Goal: Task Accomplishment & Management: Use online tool/utility

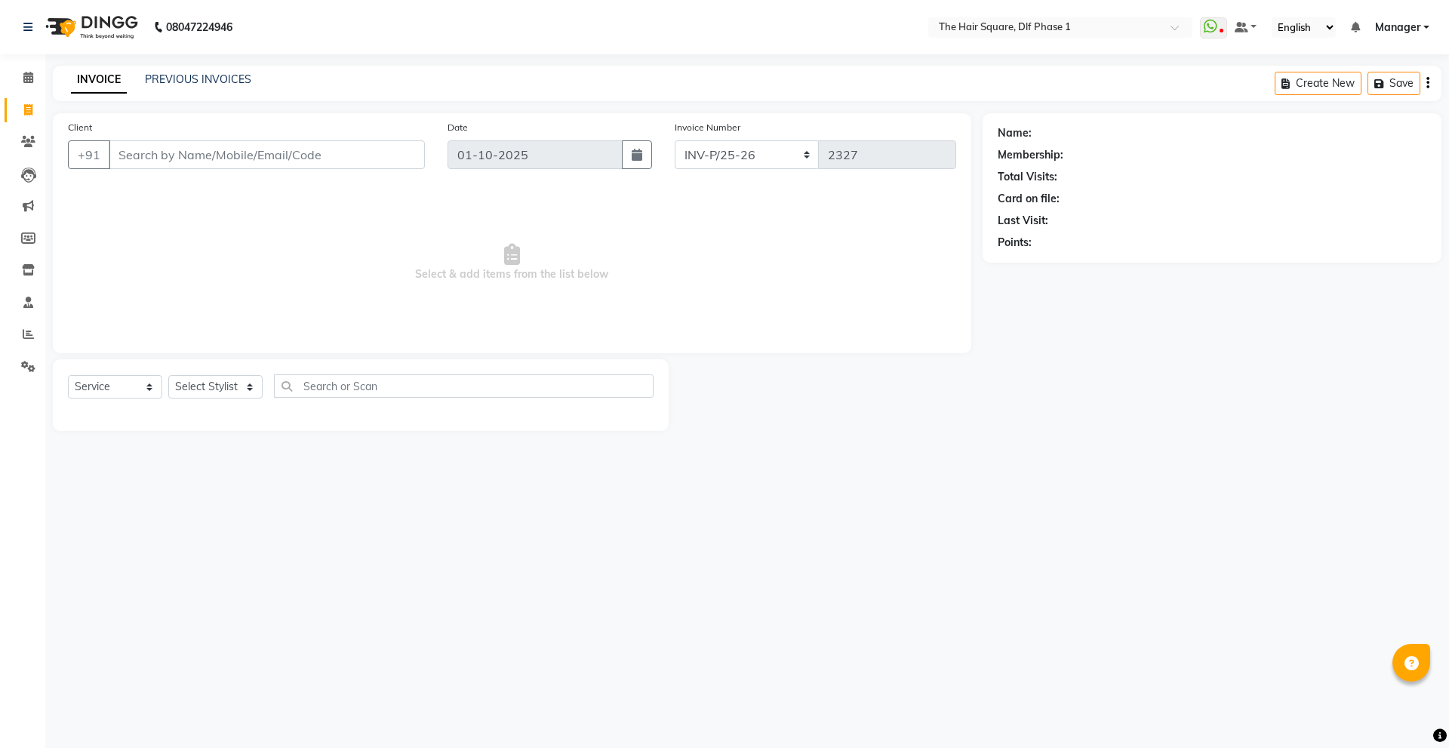
select select "5766"
select select "service"
click at [207, 376] on select "Select Stylist [PERSON_NAME] AMIT [PERSON_NAME] [PERSON_NAME] [PERSON_NAME] Man…" at bounding box center [215, 386] width 94 height 23
select select "39749"
click at [168, 375] on select "Select Stylist [PERSON_NAME] AMIT [PERSON_NAME] [PERSON_NAME] [PERSON_NAME] Man…" at bounding box center [215, 386] width 94 height 23
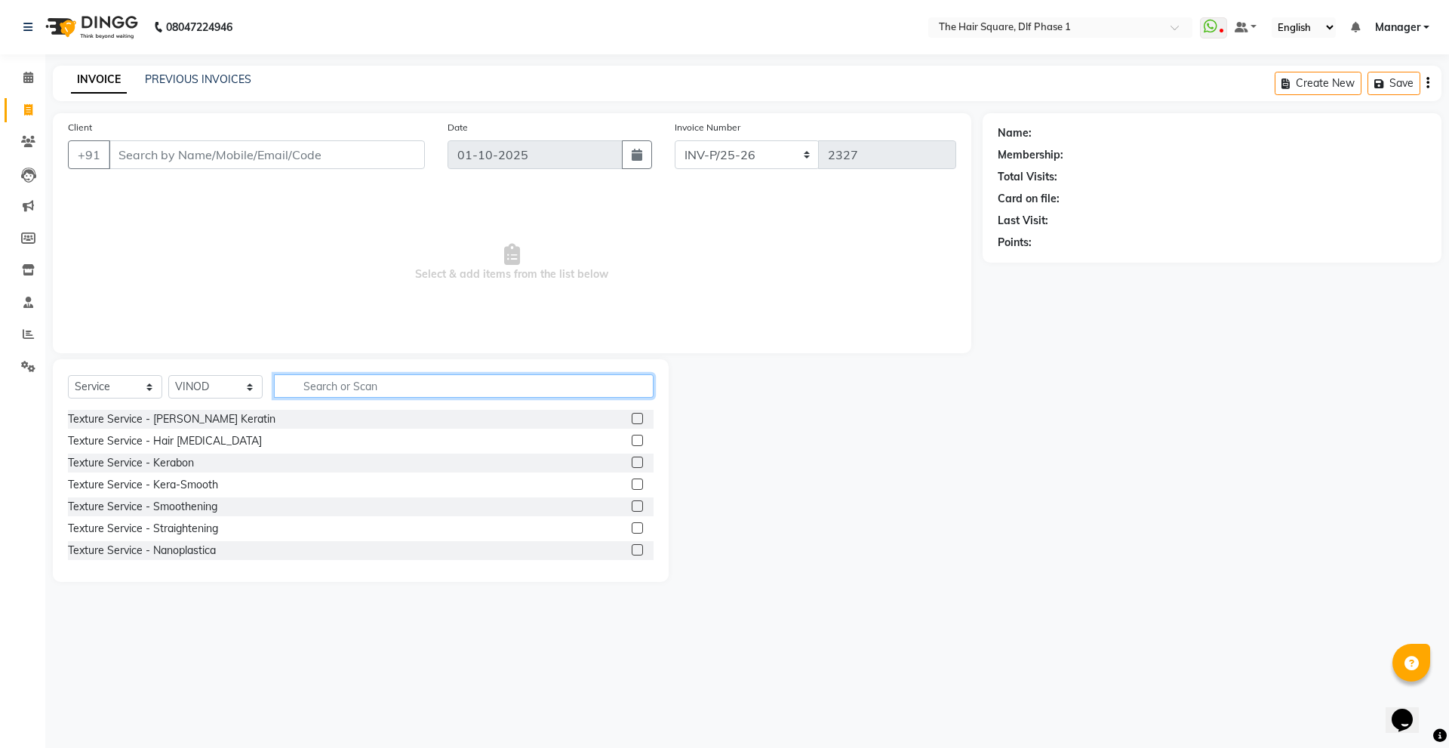
click at [344, 393] on input "text" at bounding box center [464, 385] width 380 height 23
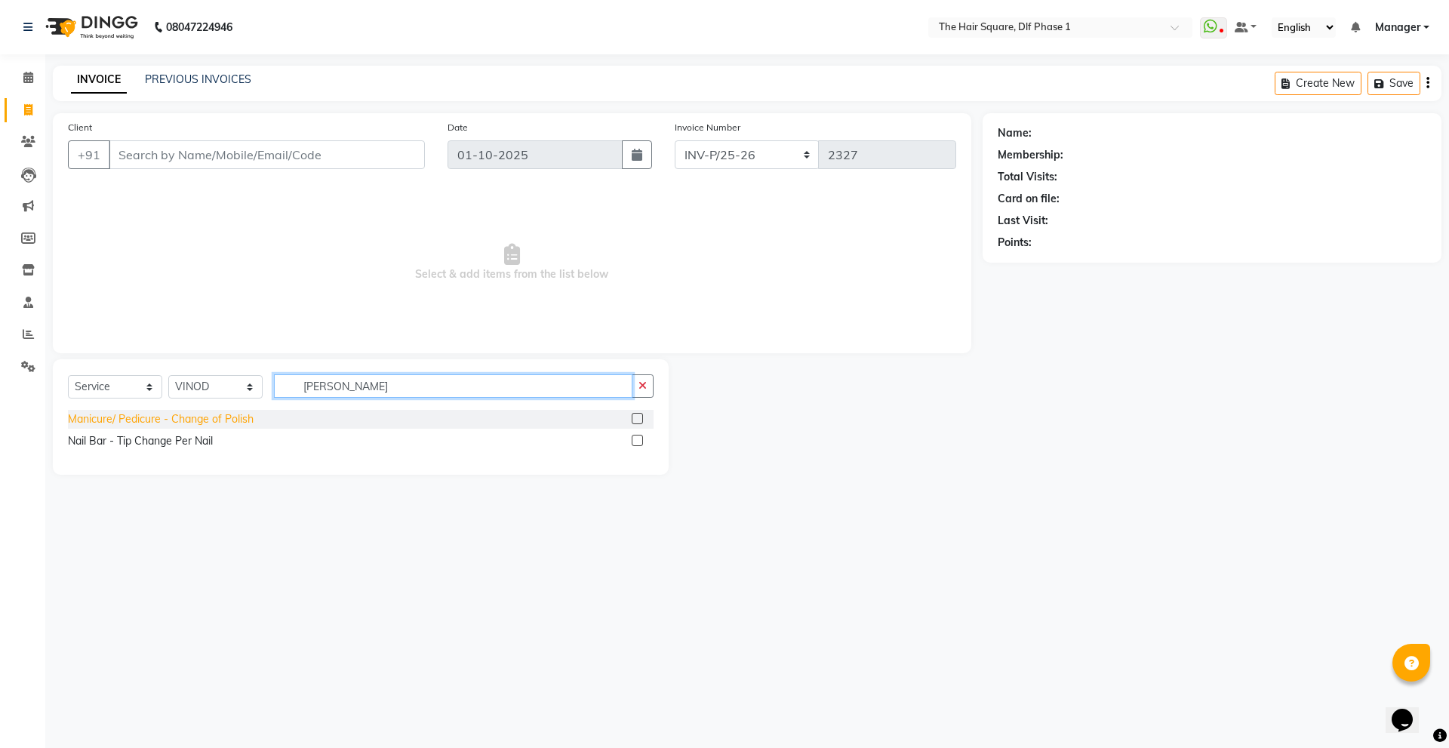
type input "[PERSON_NAME]"
click at [183, 424] on div "Manicure/ Pedicure - Change of Polish" at bounding box center [161, 419] width 186 height 16
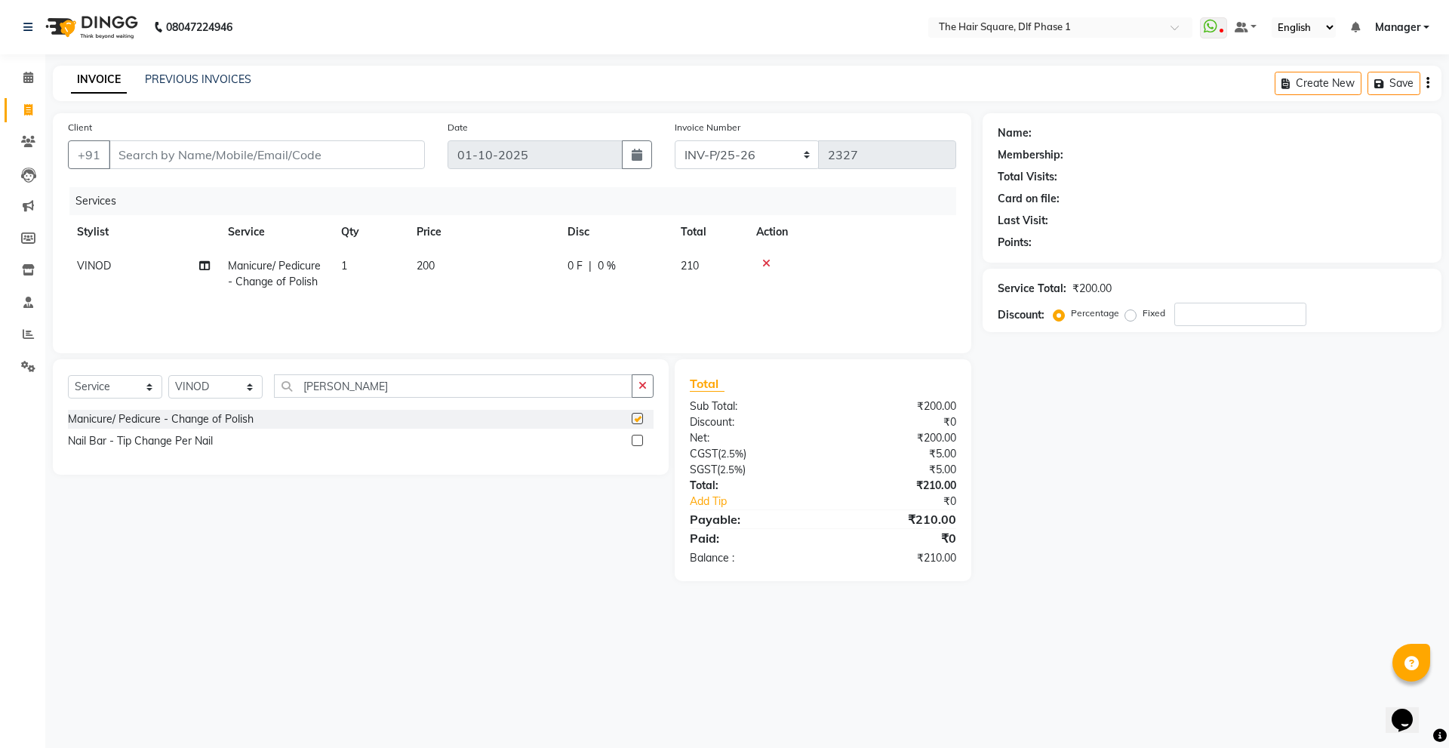
checkbox input "false"
drag, startPoint x: 394, startPoint y: 385, endPoint x: 235, endPoint y: 418, distance: 162.6
click at [235, 418] on div "Select Service Product Membership Package Voucher Prepaid Gift Card Select Styl…" at bounding box center [361, 416] width 616 height 115
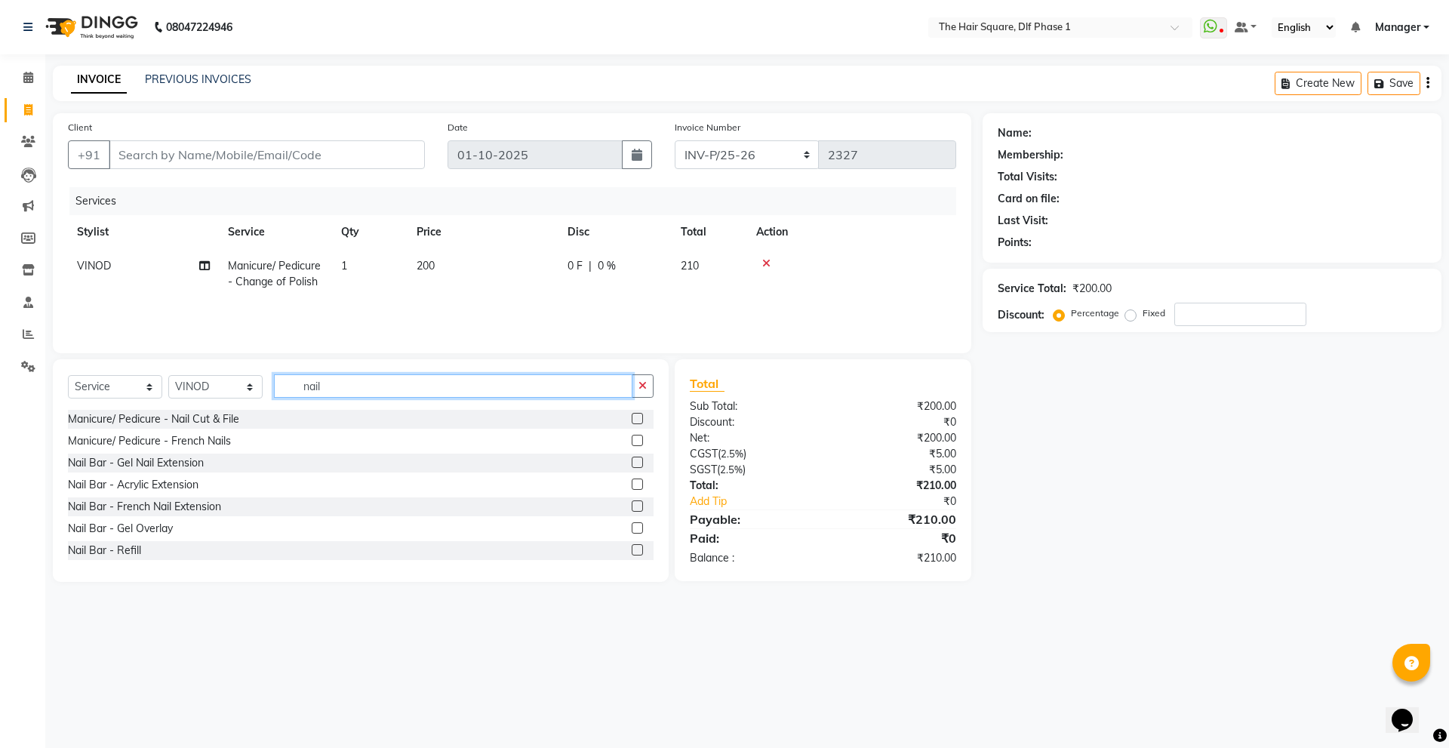
type input "nail"
click at [234, 419] on div "Manicure/ Pedicure - Nail Cut & File" at bounding box center [153, 419] width 171 height 16
checkbox input "false"
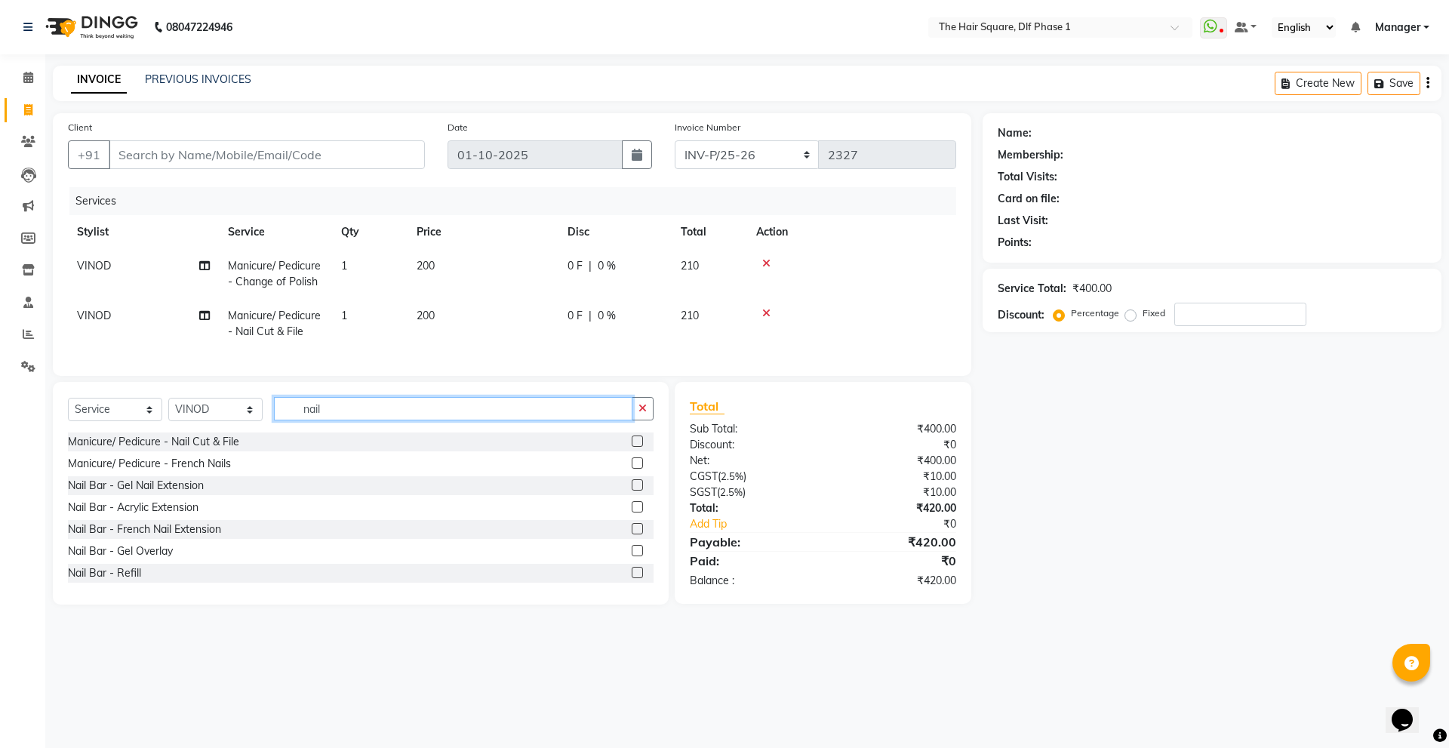
drag, startPoint x: 379, startPoint y: 419, endPoint x: 172, endPoint y: 438, distance: 207.7
click at [172, 432] on div "Select Service Product Membership Package Voucher Prepaid Gift Card Select Styl…" at bounding box center [361, 414] width 586 height 35
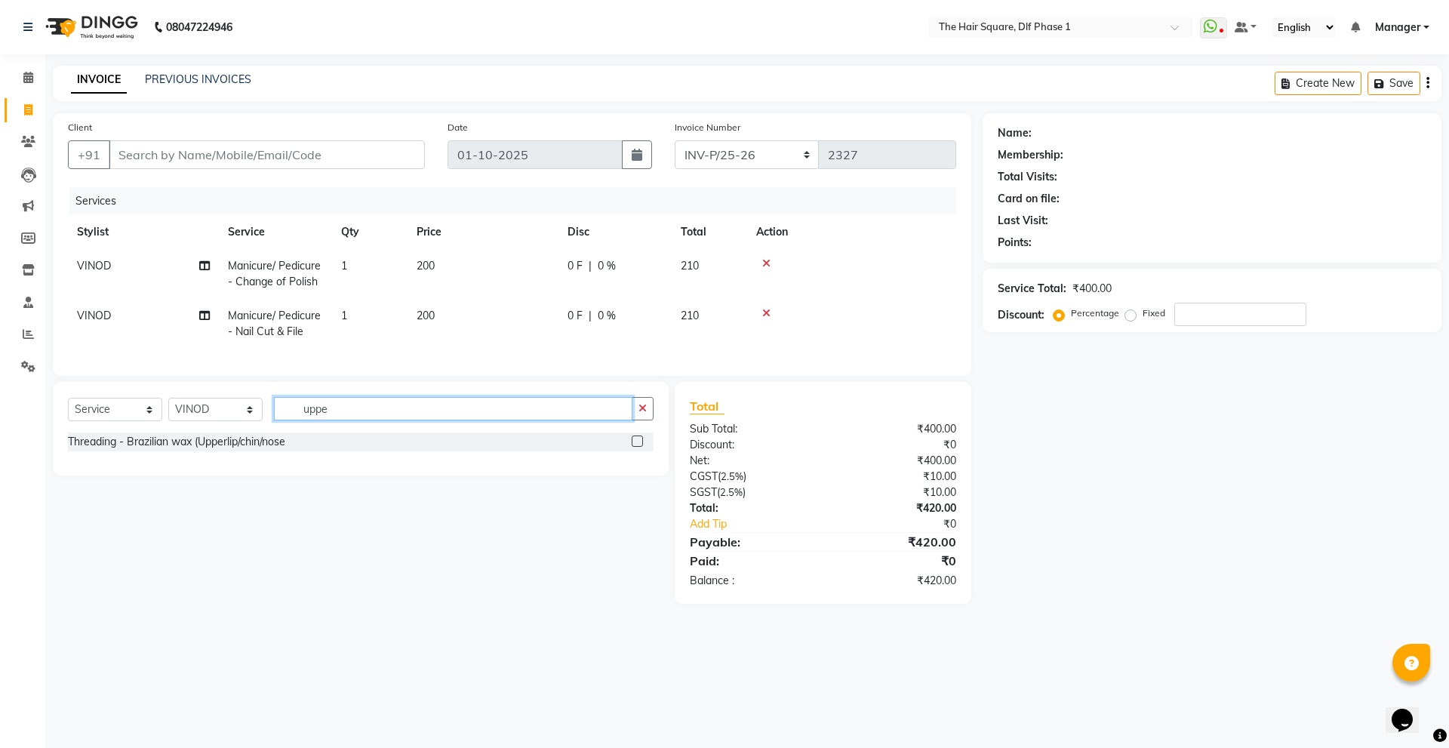
type input "uppe"
click at [221, 451] on div "Threading - Brazilian wax (Upperlip/chin/nose" at bounding box center [361, 441] width 586 height 19
click at [223, 450] on div "Threading - Brazilian wax (Upperlip/chin/nose" at bounding box center [176, 442] width 217 height 16
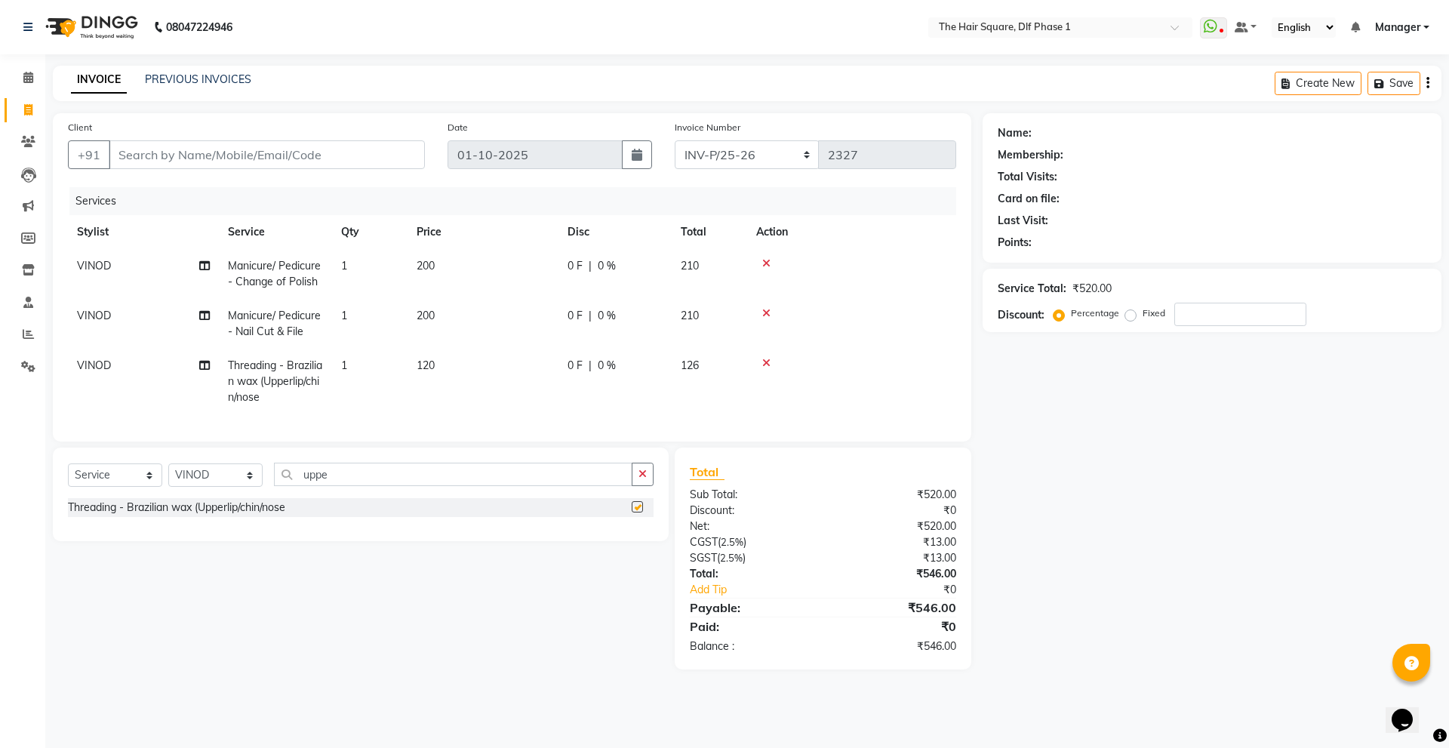
checkbox input "false"
click at [358, 370] on td "1" at bounding box center [369, 382] width 75 height 66
select select "39749"
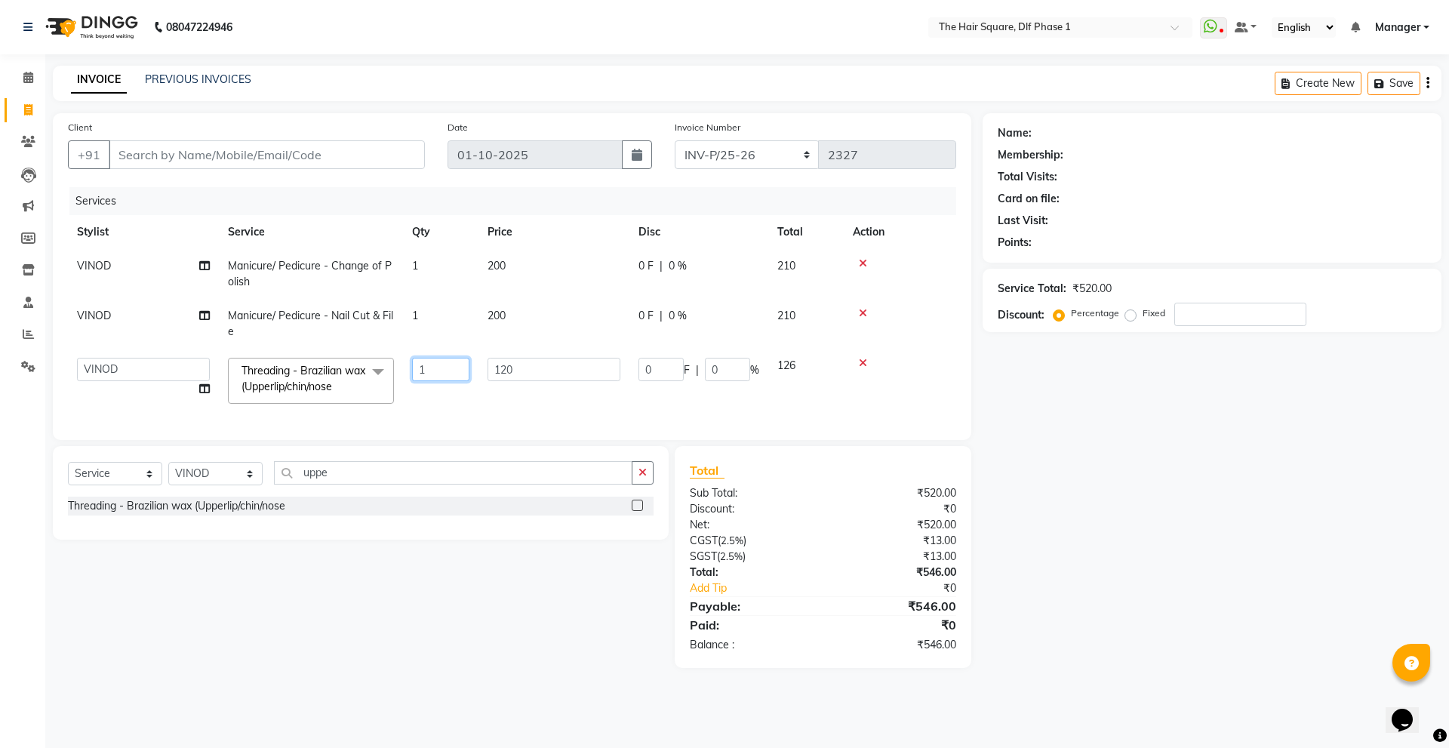
drag, startPoint x: 437, startPoint y: 363, endPoint x: 370, endPoint y: 388, distance: 71.6
click at [370, 388] on tr "[PERSON_NAME] [PERSON_NAME] [PERSON_NAME] [PERSON_NAME] Manager [PERSON_NAME] […" at bounding box center [512, 381] width 888 height 64
type input "2"
click at [308, 146] on input "Client" at bounding box center [267, 154] width 316 height 29
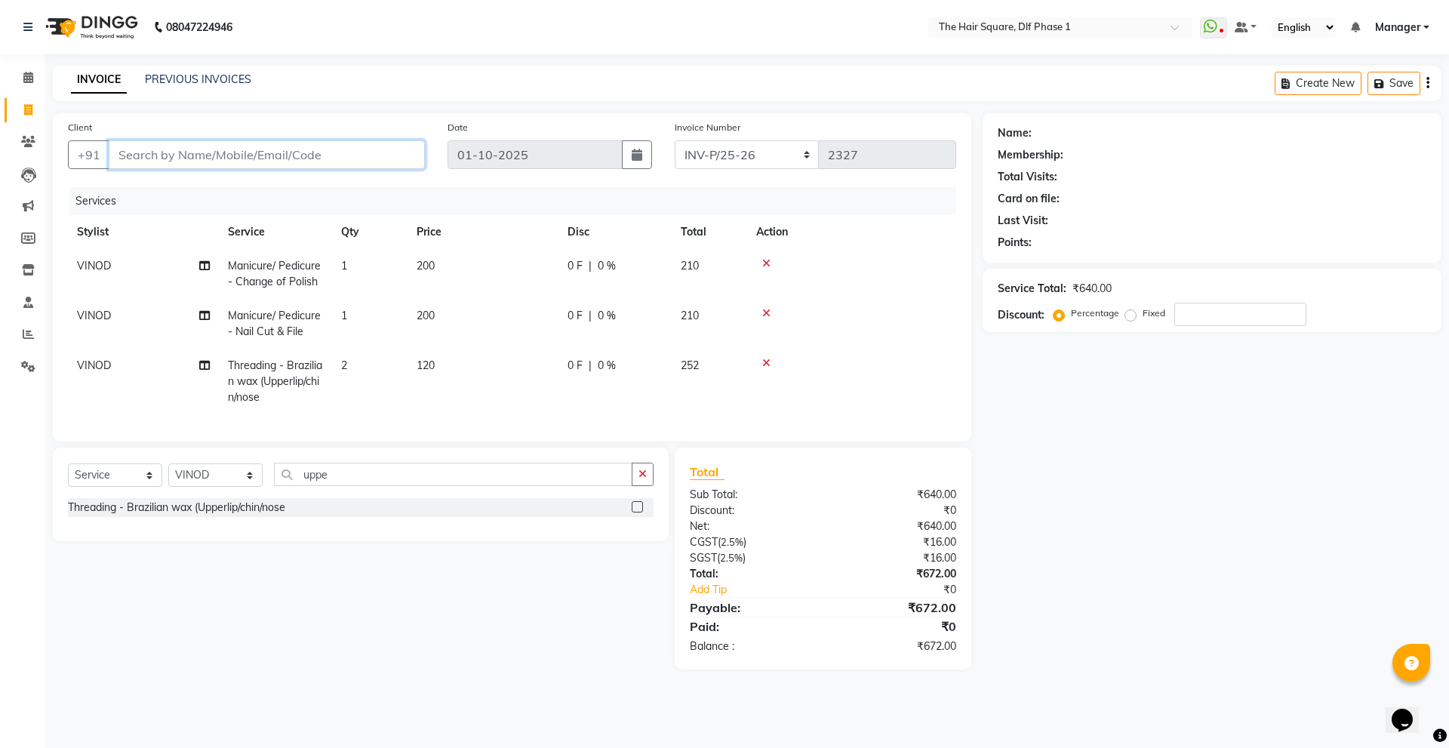
type input "m"
type input "0"
click at [254, 180] on button "[PERSON_NAME] 98******33" at bounding box center [208, 189] width 198 height 24
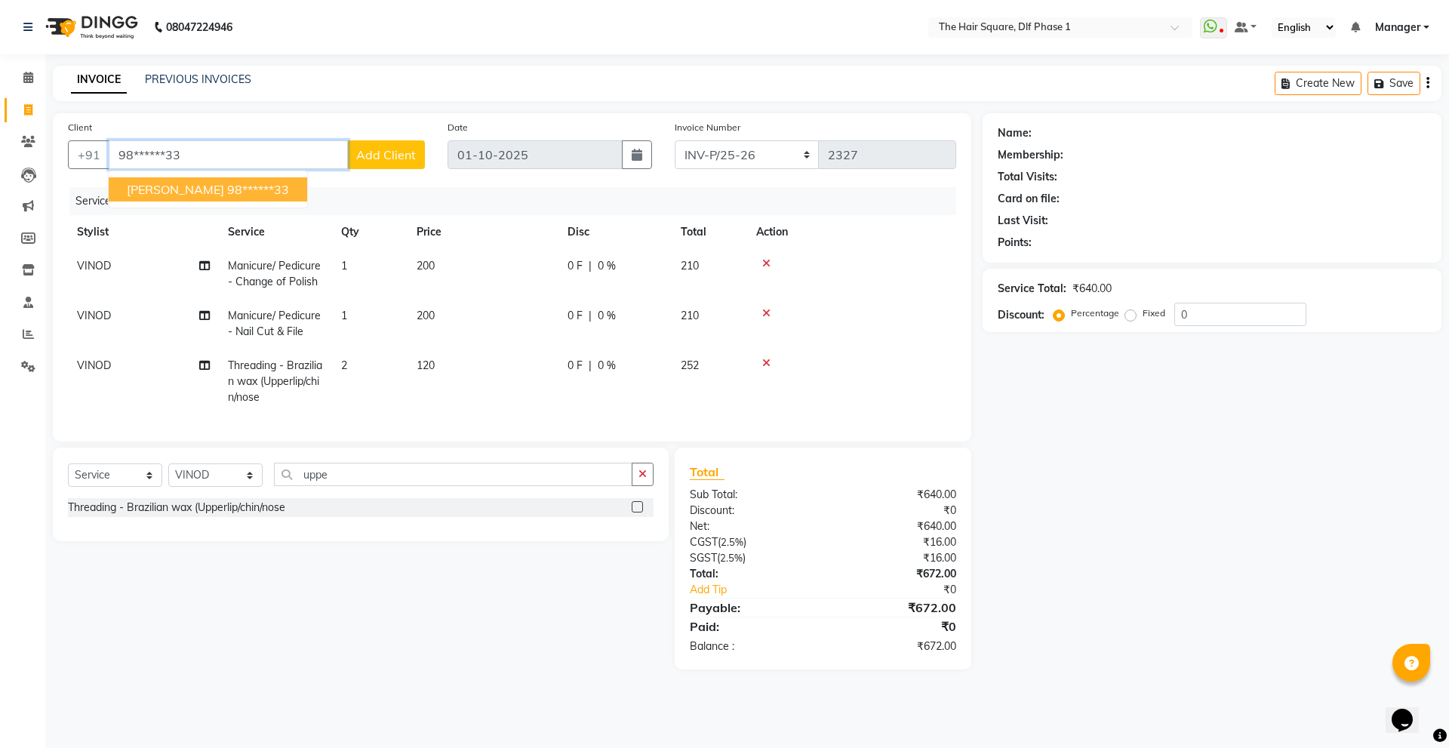
type input "98******33"
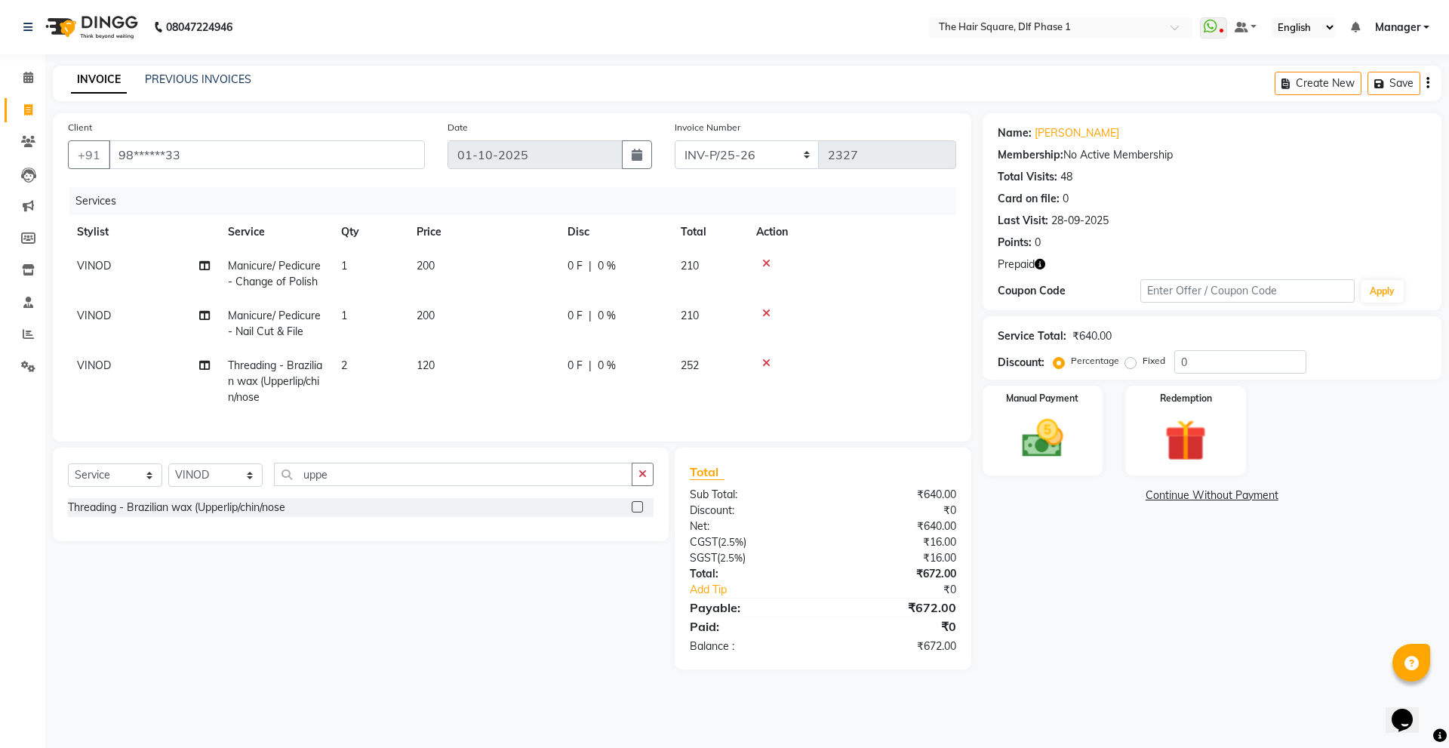
click at [1042, 266] on icon "button" at bounding box center [1039, 264] width 11 height 11
click at [751, 151] on select "INV-P-MEMB/25-26 INV-P/25-26" at bounding box center [747, 154] width 145 height 29
click at [798, 112] on main "INVOICE PREVIOUS INVOICES Create New Save Client +91 98******33 Date [DATE] Inv…" at bounding box center [746, 379] width 1403 height 626
drag, startPoint x: 1205, startPoint y: 361, endPoint x: 1078, endPoint y: 376, distance: 128.3
click at [1078, 376] on div "Service Total: ₹640.00 Discount: Percentage Fixed 0" at bounding box center [1211, 347] width 459 height 63
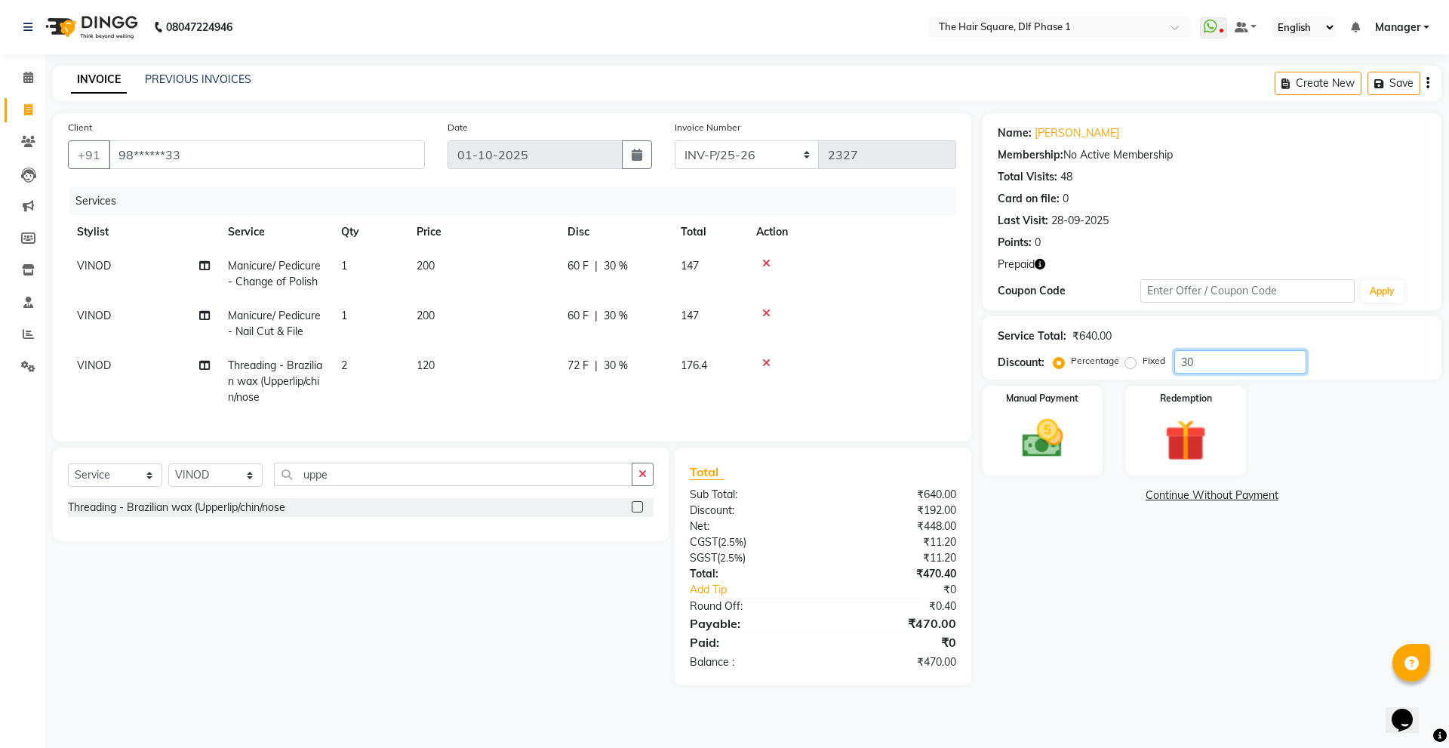
type input "30"
click at [1188, 586] on div "Name: [PERSON_NAME] Membership: No Active Membership Total Visits: 48 Card on f…" at bounding box center [1217, 399] width 470 height 572
click at [1169, 451] on img at bounding box center [1185, 440] width 70 height 54
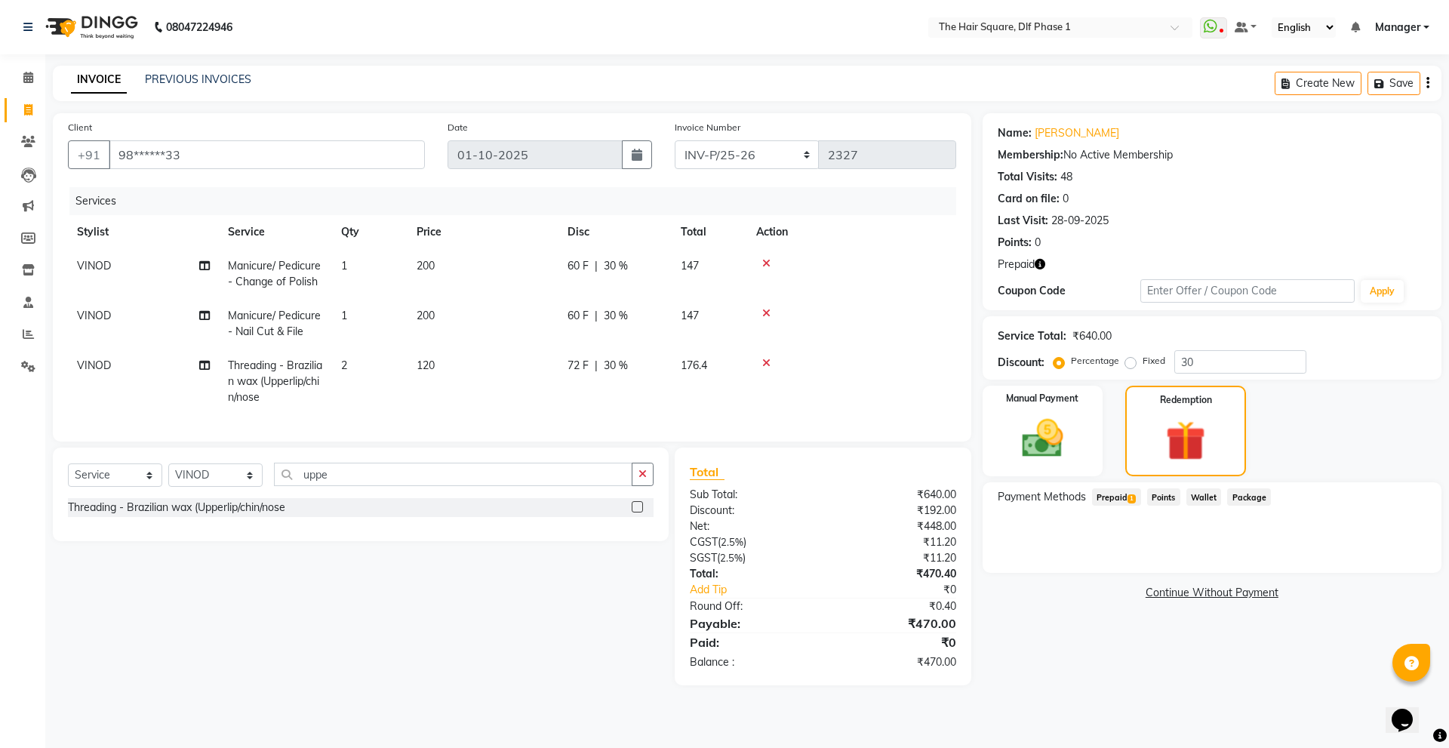
click at [105, 368] on span "VINOD" at bounding box center [94, 365] width 34 height 14
select select "39749"
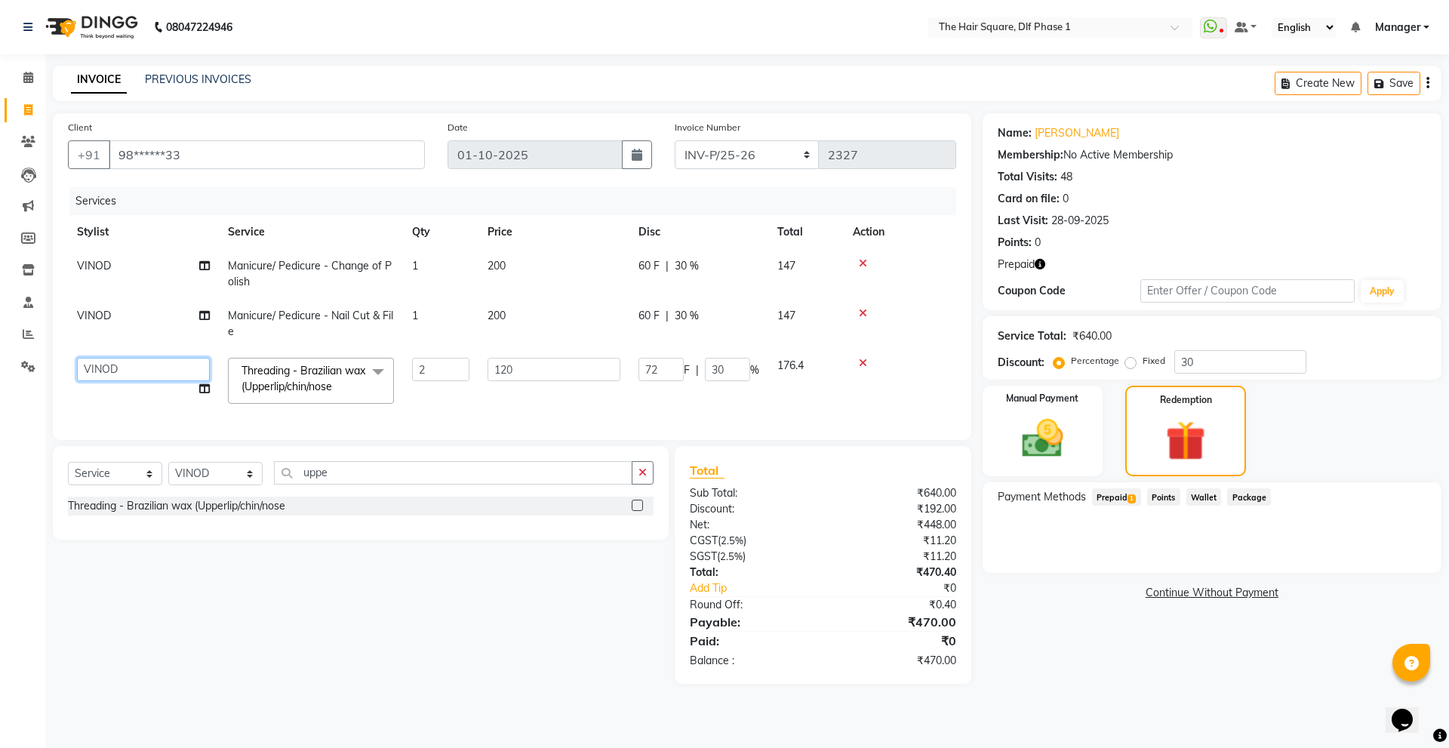
click at [115, 360] on select "[PERSON_NAME] [PERSON_NAME] [PERSON_NAME] [PERSON_NAME] Manager [PERSON_NAME] […" at bounding box center [143, 369] width 133 height 23
select select "39747"
click at [1116, 496] on span "Prepaid 1" at bounding box center [1116, 496] width 49 height 17
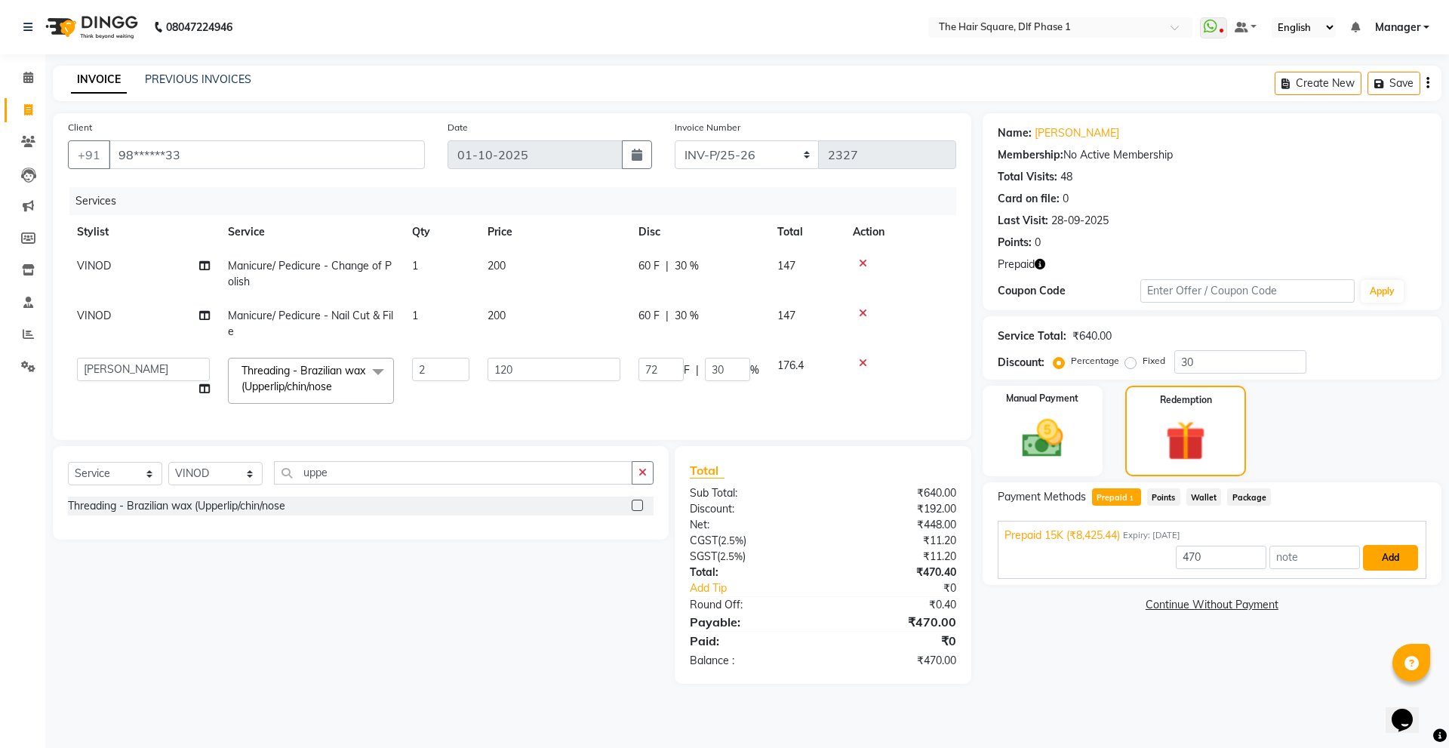
click at [1406, 559] on button "Add" at bounding box center [1390, 558] width 55 height 26
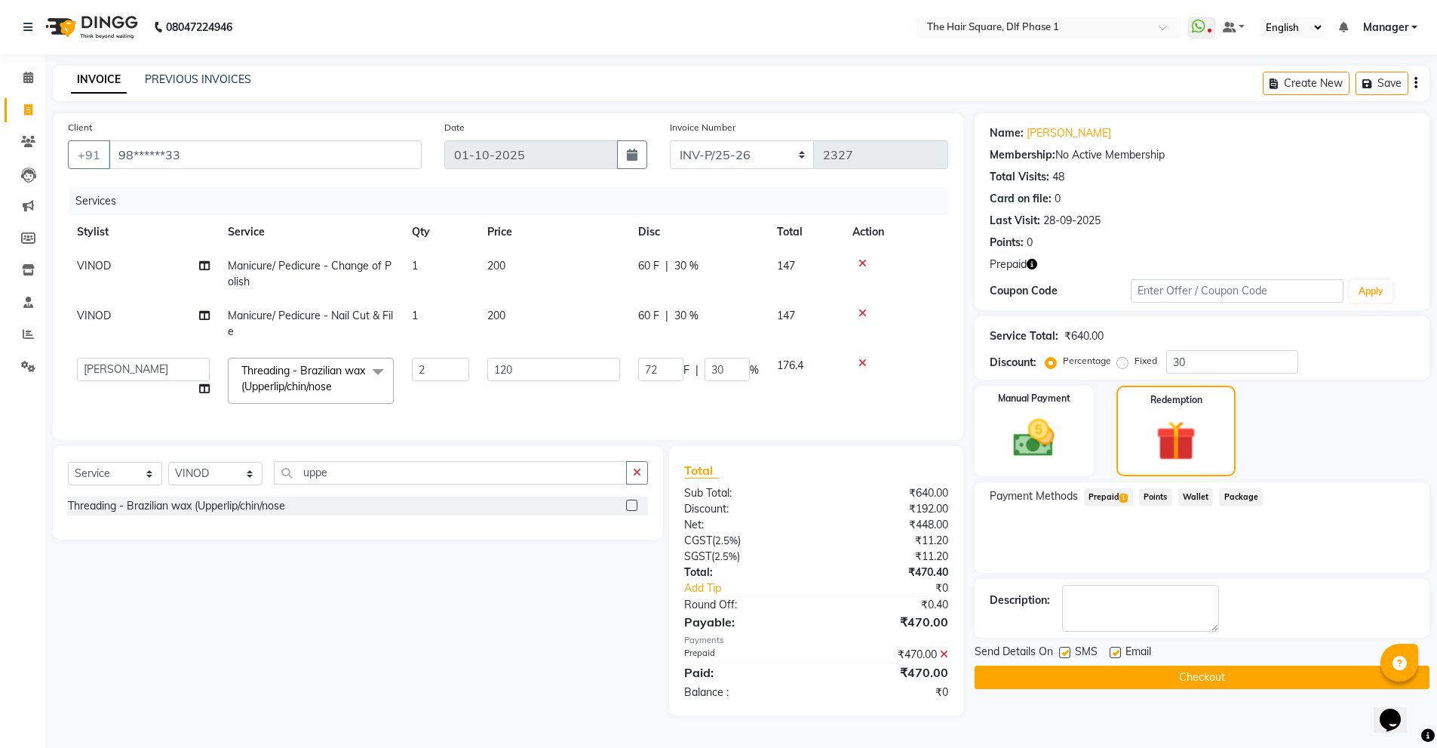
scroll to position [17, 0]
click at [1048, 666] on button "Checkout" at bounding box center [1202, 677] width 455 height 23
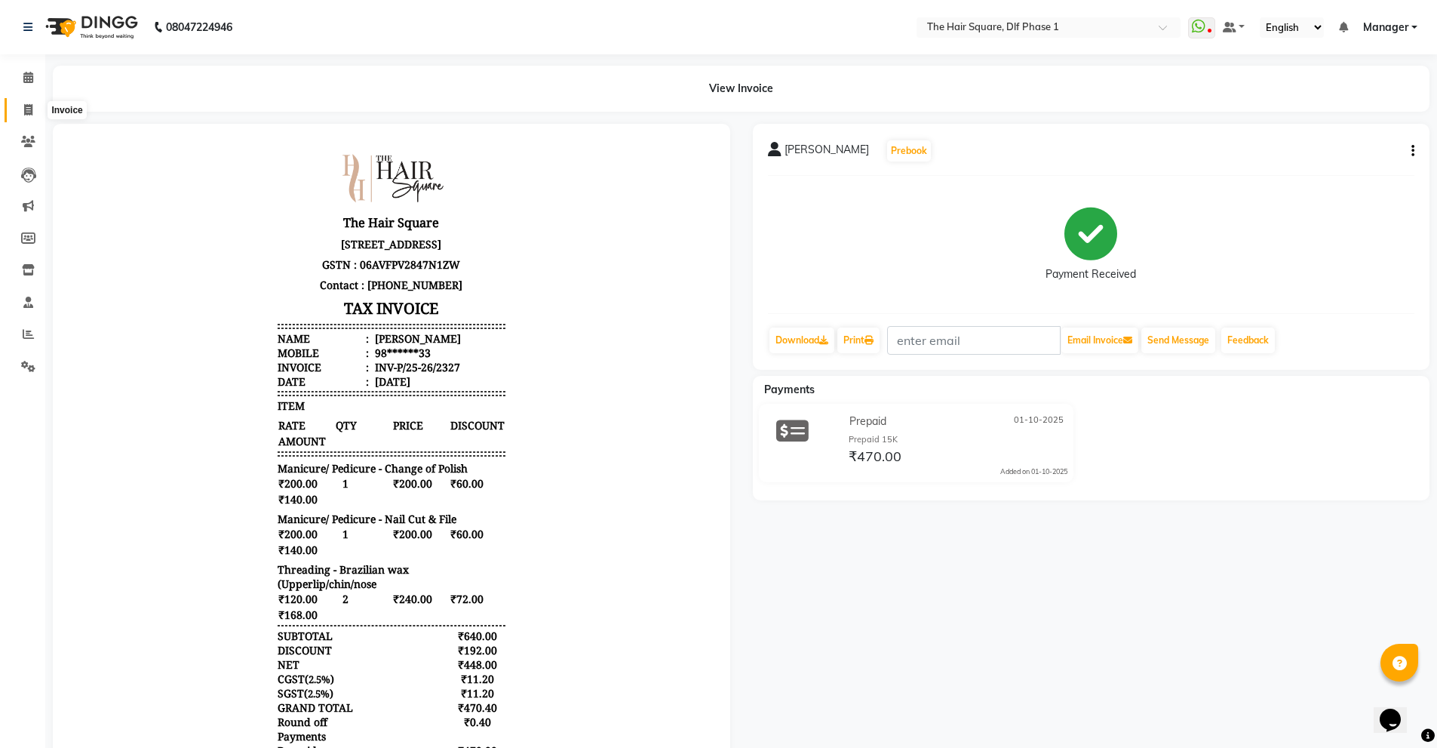
click at [29, 112] on icon at bounding box center [28, 109] width 8 height 11
select select "service"
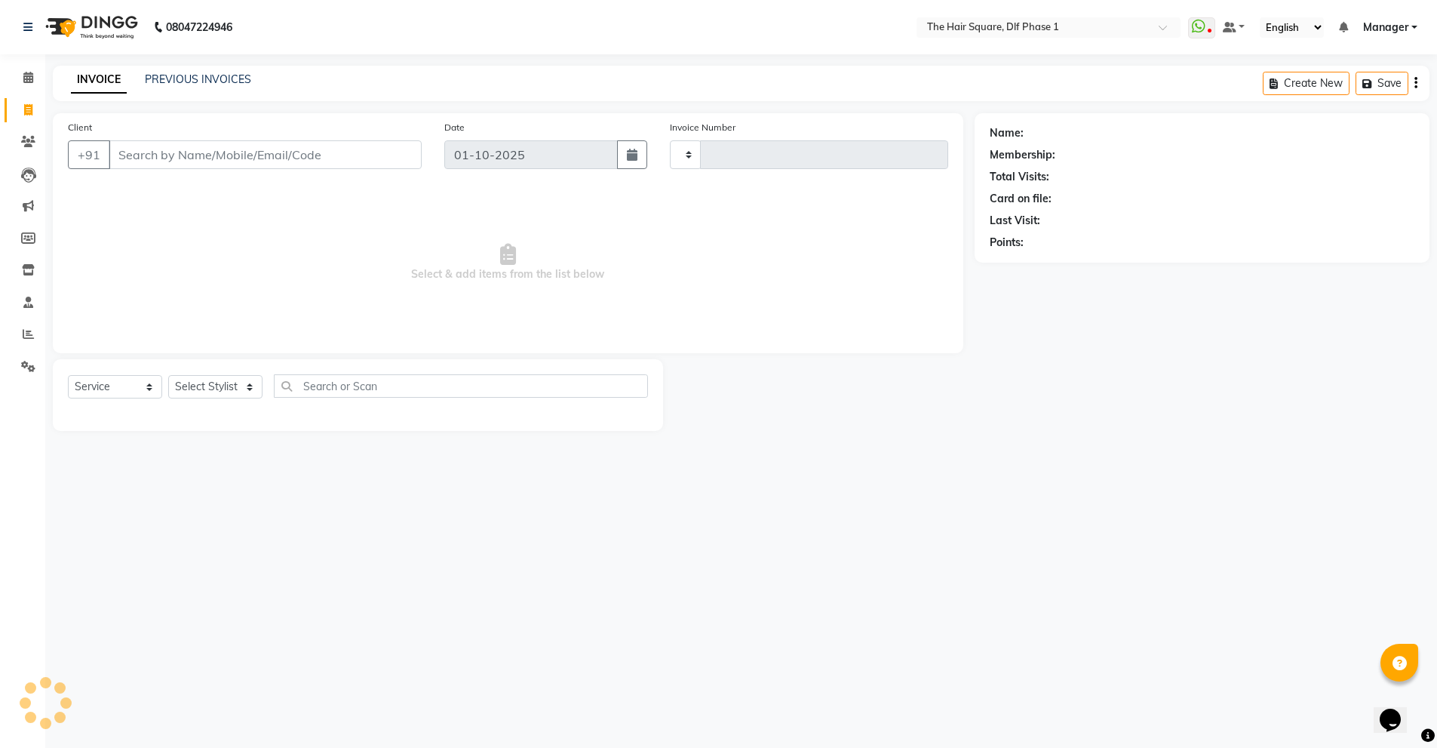
type input "2328"
select select "5766"
